Goal: Task Accomplishment & Management: Use online tool/utility

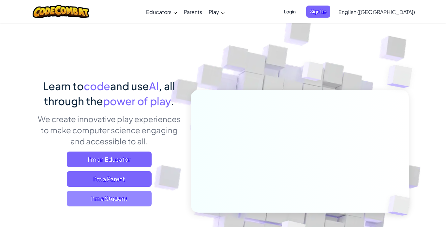
click at [115, 197] on span "I'm a Student" at bounding box center [109, 198] width 85 height 16
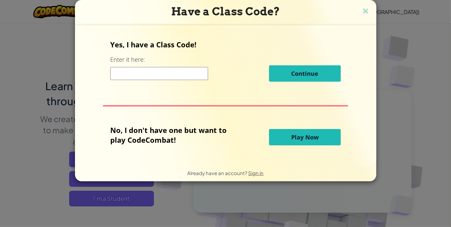
click at [311, 131] on button "Play Now" at bounding box center [305, 137] width 72 height 16
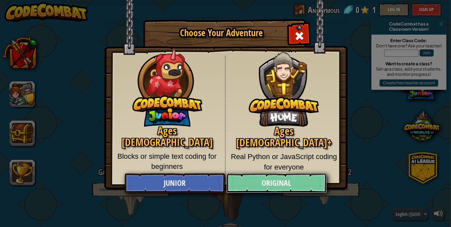
click at [290, 184] on link "Original" at bounding box center [276, 183] width 100 height 20
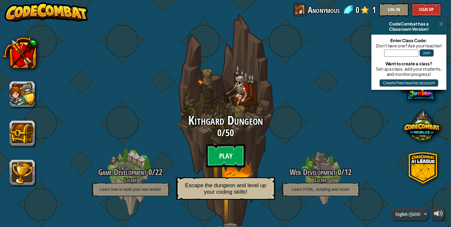
click at [222, 159] on btn "Play" at bounding box center [225, 155] width 39 height 23
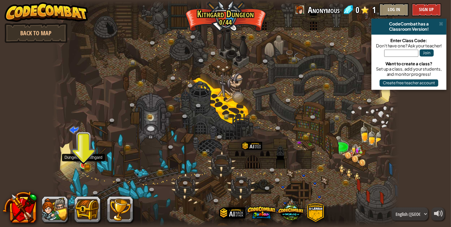
click at [83, 156] on img at bounding box center [83, 156] width 8 height 19
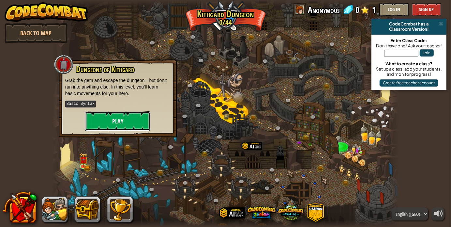
click at [106, 116] on button "Play" at bounding box center [117, 121] width 65 height 20
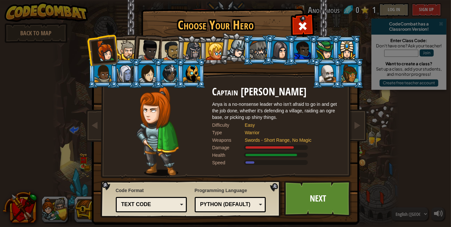
click at [160, 202] on div "Text code" at bounding box center [149, 204] width 56 height 7
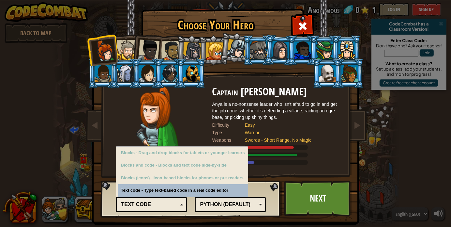
click at [160, 202] on div "Text code" at bounding box center [149, 204] width 56 height 7
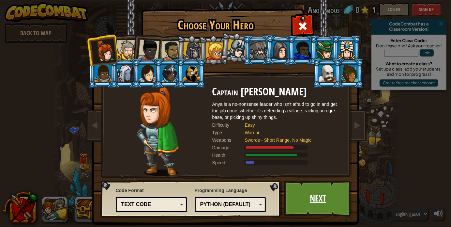
click at [317, 204] on link "Next" at bounding box center [318, 198] width 68 height 36
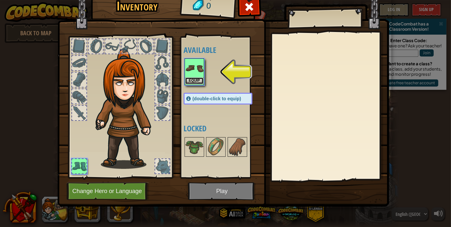
click at [198, 78] on button "Equip" at bounding box center [194, 80] width 18 height 7
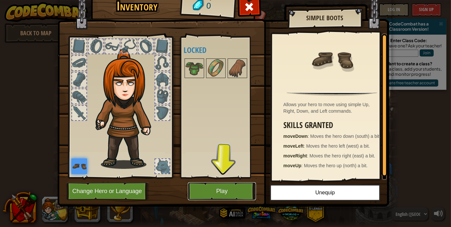
click at [225, 194] on button "Play" at bounding box center [222, 191] width 68 height 18
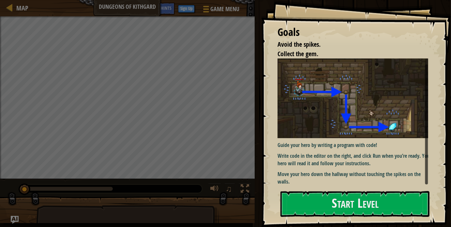
scroll to position [1, 0]
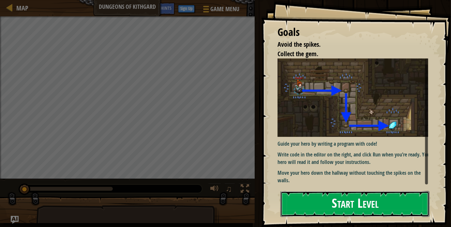
click at [331, 207] on button "Start Level" at bounding box center [354, 204] width 149 height 26
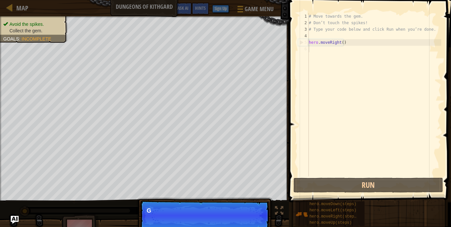
click at [318, 51] on div "# Move towards the gem. # Don’t touch the spikes! # Type your code below and cl…" at bounding box center [374, 101] width 134 height 176
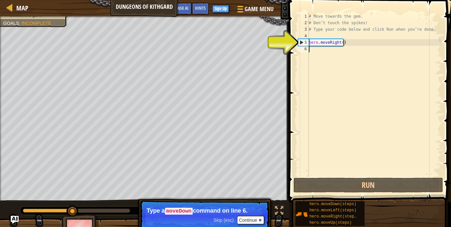
click at [322, 49] on div "# Move towards the gem. # Don’t touch the spikes! # Type your code below and cl…" at bounding box center [374, 101] width 134 height 176
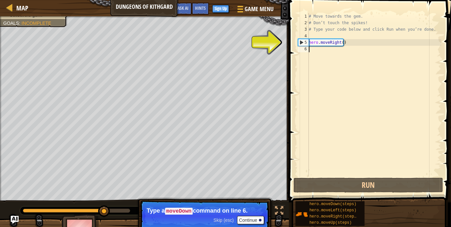
click at [300, 41] on div "5" at bounding box center [303, 42] width 10 height 7
click at [301, 42] on div "5" at bounding box center [303, 42] width 10 height 7
type textarea "hero.moveRight()"
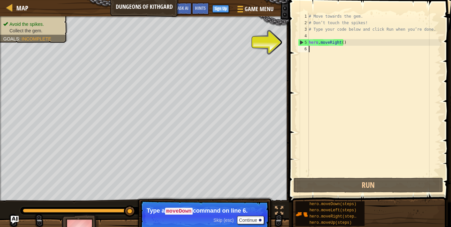
click at [310, 47] on div "# Move towards the gem. # Don’t touch the spikes! # Type your code below and cl…" at bounding box center [374, 101] width 134 height 176
click at [313, 42] on div "# Move towards the gem. # Don’t touch the spikes! # Type your code below and cl…" at bounding box center [374, 101] width 134 height 176
type textarea "hero.moveRight()"
click at [319, 52] on div "# Move towards the gem. # Don’t touch the spikes! # Type your code below and cl…" at bounding box center [374, 101] width 134 height 176
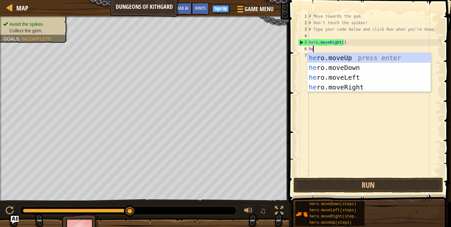
scroll to position [3, 0]
type textarea "hero"
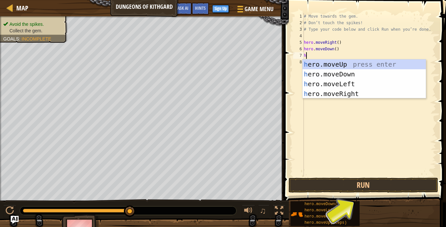
type textarea "he"
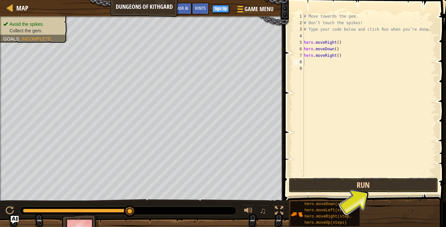
click at [386, 183] on button "Run" at bounding box center [364, 184] width 150 height 15
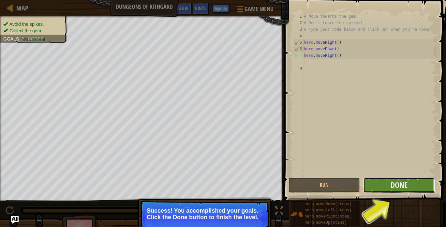
click at [386, 183] on button "Done" at bounding box center [398, 184] width 71 height 15
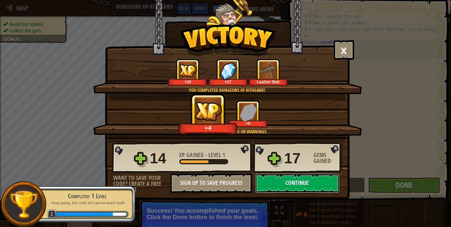
click at [301, 180] on button "Continue" at bounding box center [297, 183] width 84 height 20
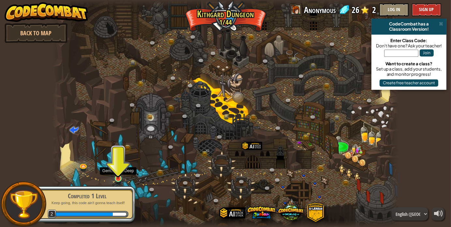
click at [120, 171] on img at bounding box center [118, 169] width 8 height 20
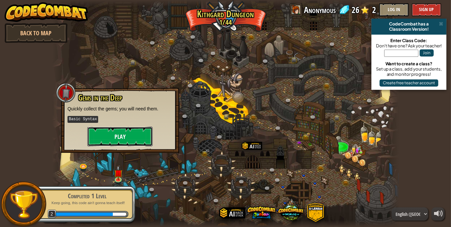
click at [120, 137] on button "Play" at bounding box center [119, 137] width 65 height 20
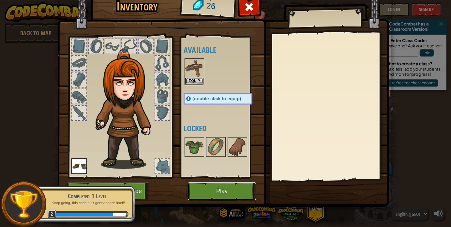
click at [223, 187] on button "Play" at bounding box center [222, 191] width 68 height 18
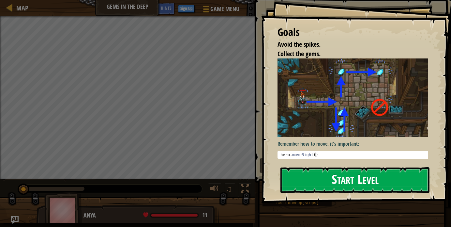
click at [298, 172] on button "Start Level" at bounding box center [354, 180] width 149 height 26
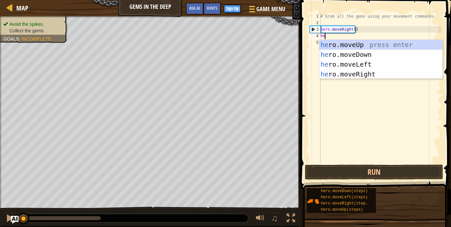
type textarea "her"
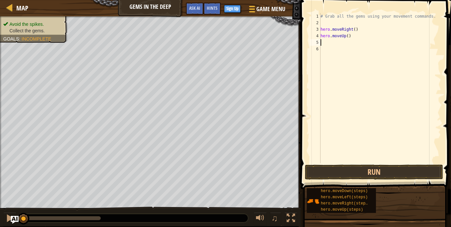
scroll to position [3, 0]
type textarea "he"
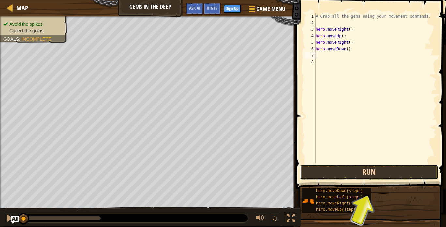
click at [330, 173] on button "Run" at bounding box center [369, 171] width 138 height 15
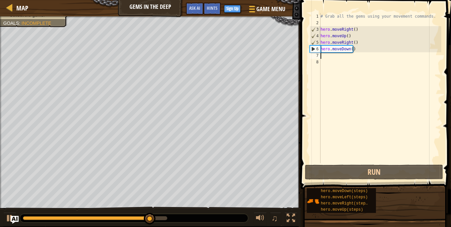
click at [329, 56] on div "# Grab all the gems using your movement commands. hero . moveRight ( ) hero . m…" at bounding box center [380, 94] width 122 height 163
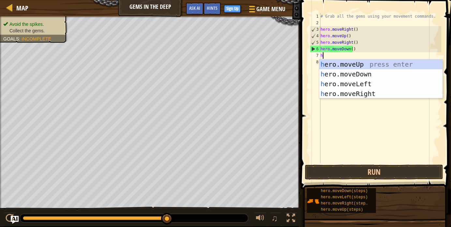
type textarea "he"
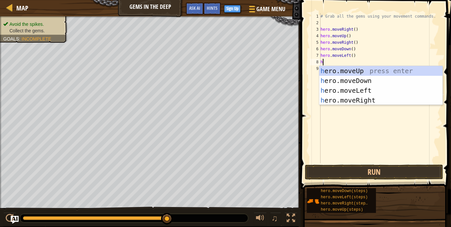
type textarea "he"
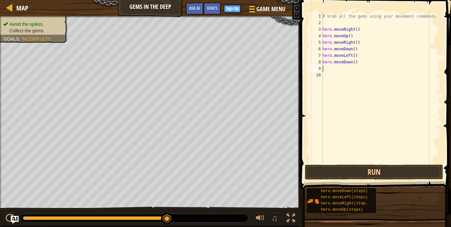
type textarea "h"
type textarea "he"
click at [327, 171] on button "Run" at bounding box center [374, 171] width 138 height 15
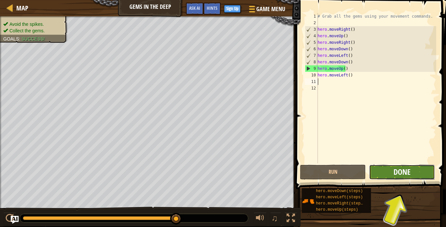
click at [409, 176] on span "Done" at bounding box center [402, 171] width 17 height 10
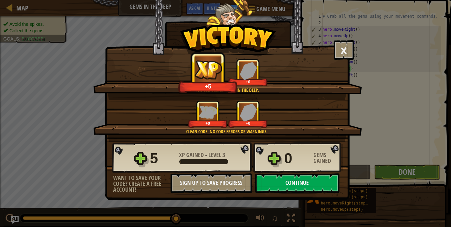
click at [409, 176] on div "× You will find a use for these gems soon. How fun was this level? You complete…" at bounding box center [225, 113] width 451 height 227
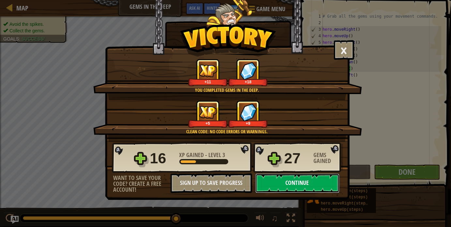
click at [306, 189] on button "Continue" at bounding box center [297, 183] width 84 height 20
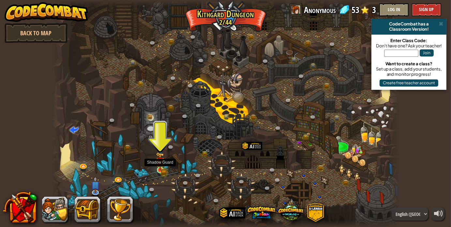
click at [161, 169] on img at bounding box center [160, 161] width 8 height 19
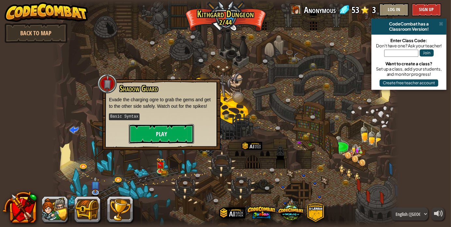
click at [154, 138] on button "Play" at bounding box center [161, 134] width 65 height 20
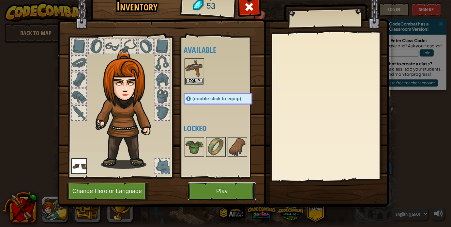
click at [201, 195] on button "Play" at bounding box center [222, 191] width 68 height 18
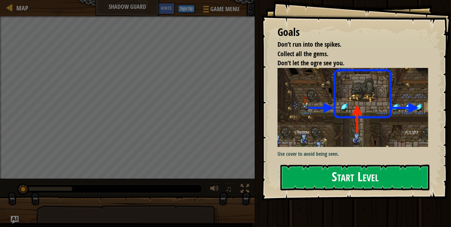
click at [315, 173] on button "Start Level" at bounding box center [354, 177] width 149 height 26
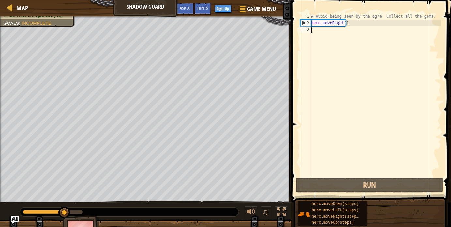
click at [332, 41] on div "# Avoid being seen by the ogre. Collect all the gems. hero . moveRight ( )" at bounding box center [375, 101] width 131 height 176
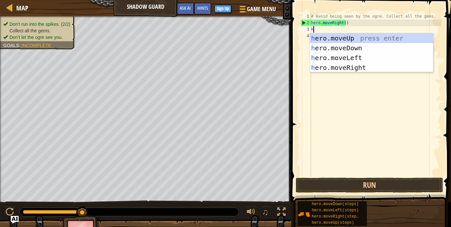
scroll to position [3, 0]
type textarea "he"
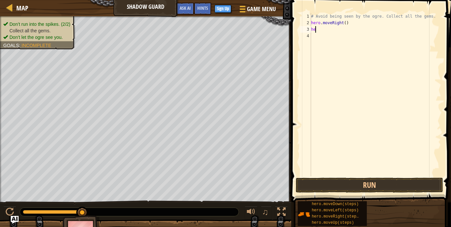
type textarea "her"
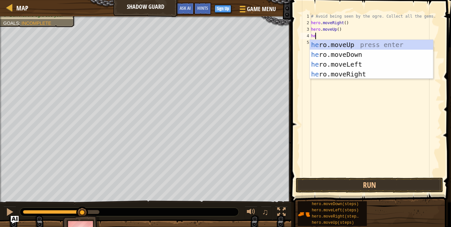
type textarea "he"
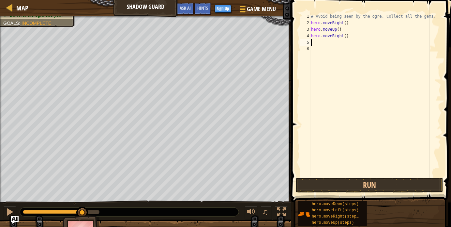
type textarea "he"
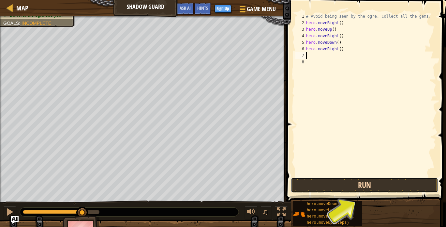
click at [345, 186] on button "Run" at bounding box center [364, 184] width 147 height 15
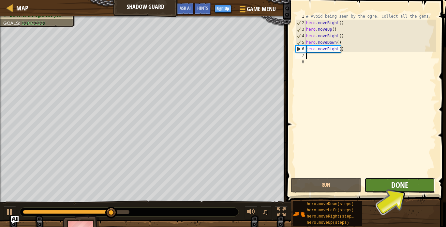
click at [395, 185] on span "Done" at bounding box center [399, 184] width 17 height 10
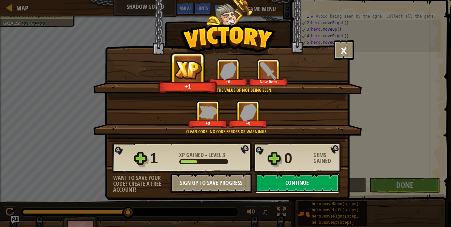
click at [307, 187] on button "Continue" at bounding box center [297, 183] width 84 height 20
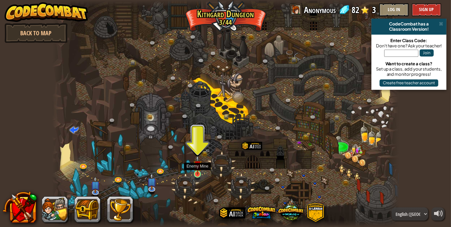
click at [201, 174] on img at bounding box center [197, 165] width 8 height 20
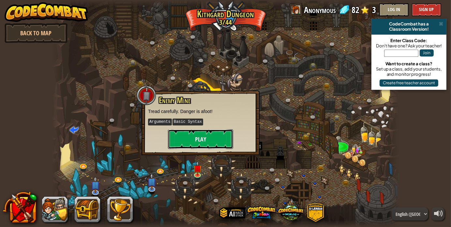
click at [207, 145] on button "Play" at bounding box center [200, 139] width 65 height 20
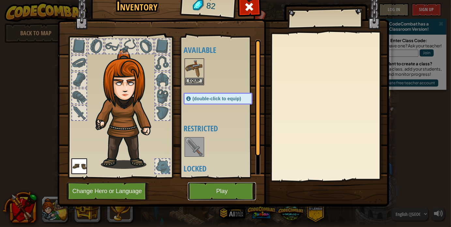
click at [203, 193] on button "Play" at bounding box center [222, 191] width 68 height 18
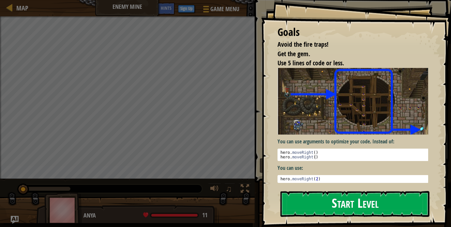
click at [307, 200] on button "Start Level" at bounding box center [354, 204] width 149 height 26
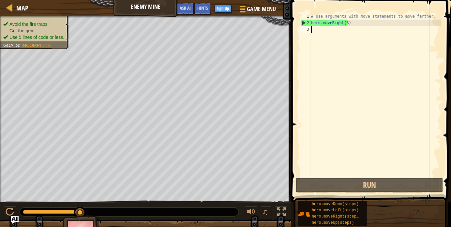
click at [316, 33] on div "# Use arguments with move statements to move farther. hero . moveRight ( 3 )" at bounding box center [375, 101] width 131 height 176
type textarea "he"
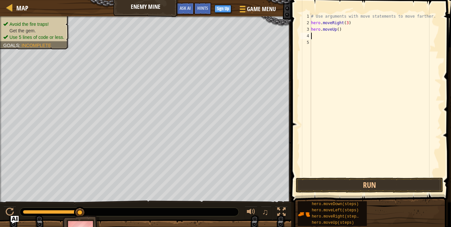
type textarea "he"
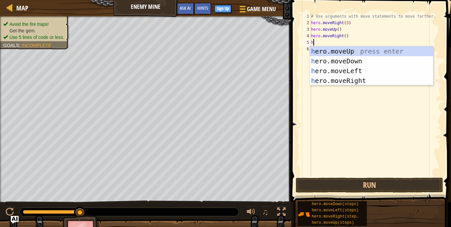
type textarea "he"
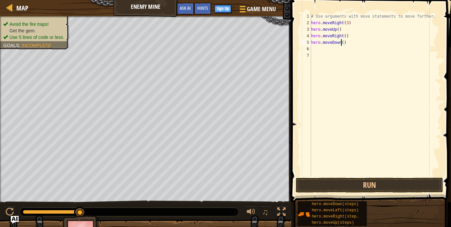
type textarea "hero.moveDown(3)"
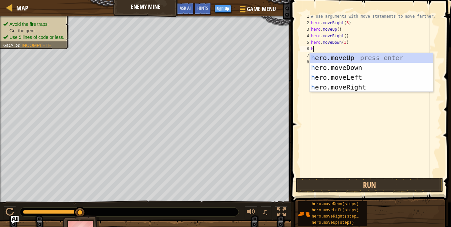
type textarea "he"
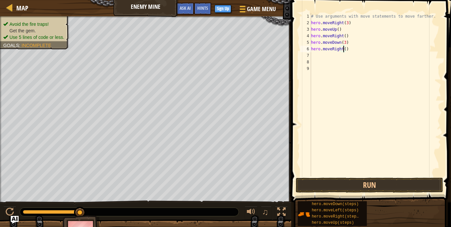
scroll to position [3, 3]
type textarea "hero.moveRight(2)"
click at [391, 180] on button "Run" at bounding box center [369, 184] width 147 height 15
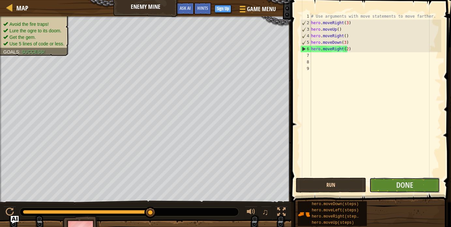
click at [391, 180] on button "Done" at bounding box center [404, 184] width 70 height 15
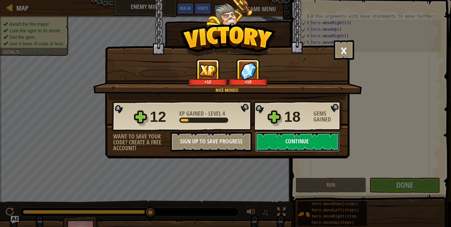
click at [330, 141] on button "Continue" at bounding box center [297, 142] width 84 height 20
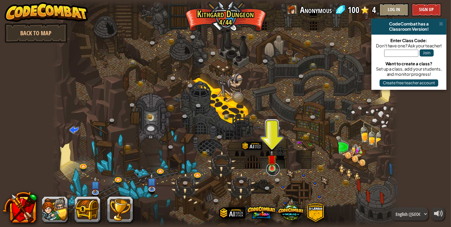
click at [277, 171] on link at bounding box center [272, 168] width 13 height 13
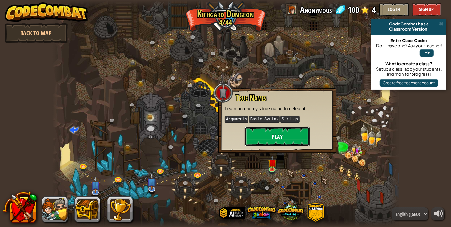
click at [283, 140] on button "Play" at bounding box center [277, 137] width 65 height 20
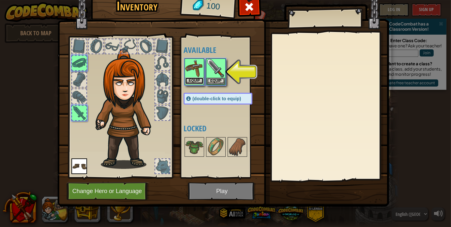
click at [201, 78] on button "Equip" at bounding box center [194, 80] width 18 height 7
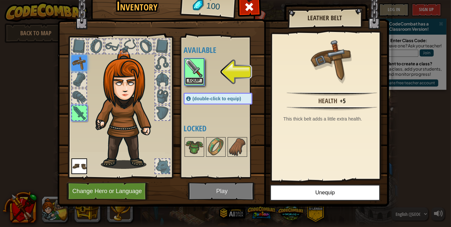
click at [200, 81] on button "Equip" at bounding box center [194, 80] width 18 height 7
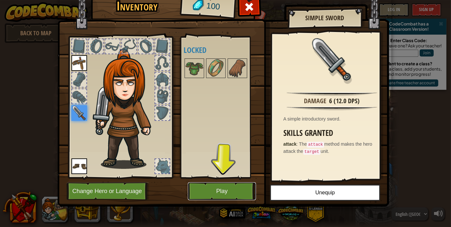
click at [223, 186] on button "Play" at bounding box center [222, 191] width 68 height 18
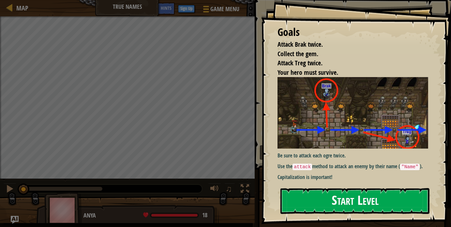
click at [315, 205] on button "Start Level" at bounding box center [354, 201] width 149 height 26
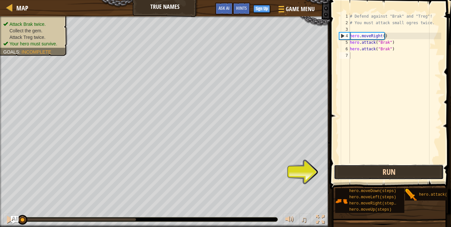
click at [353, 168] on button "Run" at bounding box center [389, 171] width 110 height 15
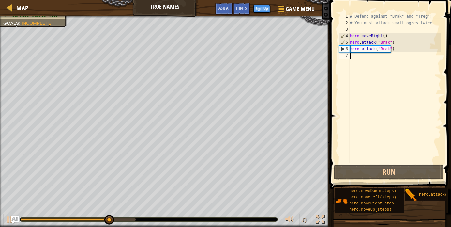
click at [361, 58] on div "# Defend against "Brak" and "Treg"! # You must attack small ogres twice. hero .…" at bounding box center [395, 94] width 93 height 163
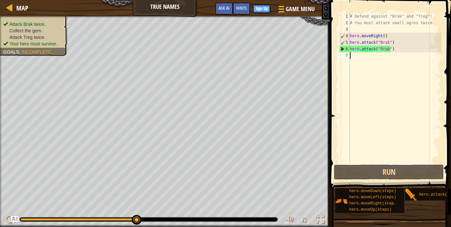
scroll to position [3, 0]
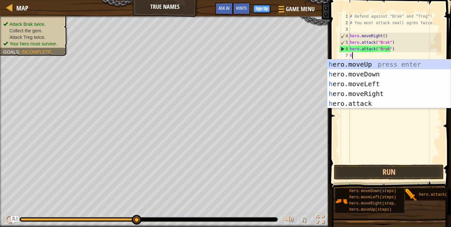
type textarea "he"
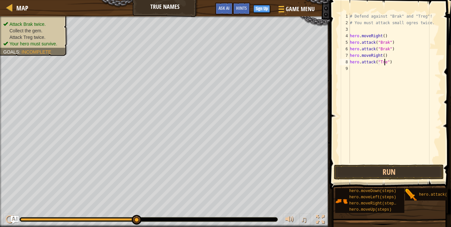
type textarea "hero.attack("Treg")"
click at [347, 169] on button "Run" at bounding box center [389, 171] width 110 height 15
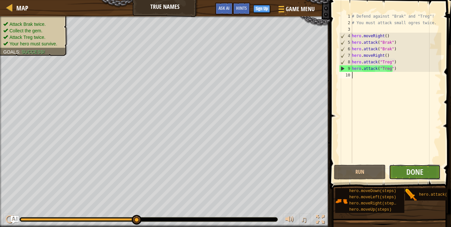
click at [405, 173] on button "Done" at bounding box center [415, 171] width 52 height 15
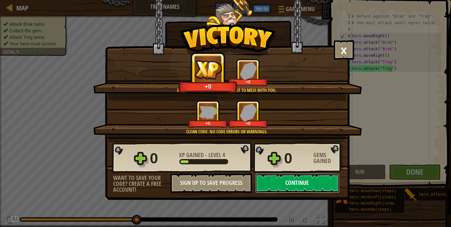
click at [296, 183] on button "Continue" at bounding box center [297, 183] width 84 height 20
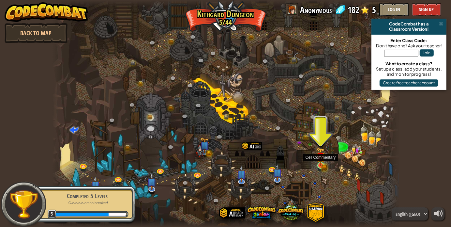
click at [320, 161] on img at bounding box center [320, 156] width 8 height 19
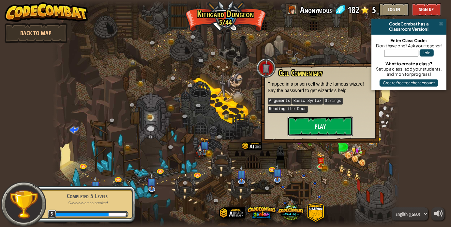
click at [317, 126] on button "Play" at bounding box center [320, 126] width 65 height 20
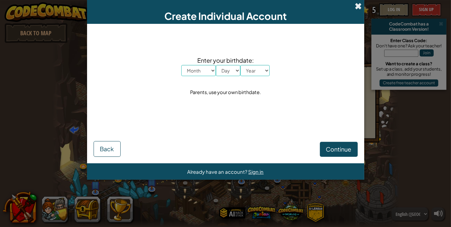
click at [357, 7] on span at bounding box center [358, 6] width 7 height 7
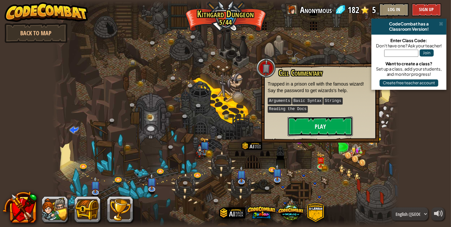
click at [316, 132] on button "Play" at bounding box center [320, 126] width 65 height 20
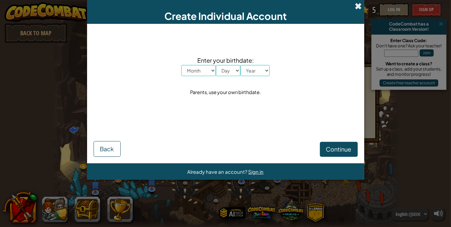
click at [357, 7] on span at bounding box center [358, 6] width 7 height 7
